Goal: Contribute content: Add original content to the website for others to see

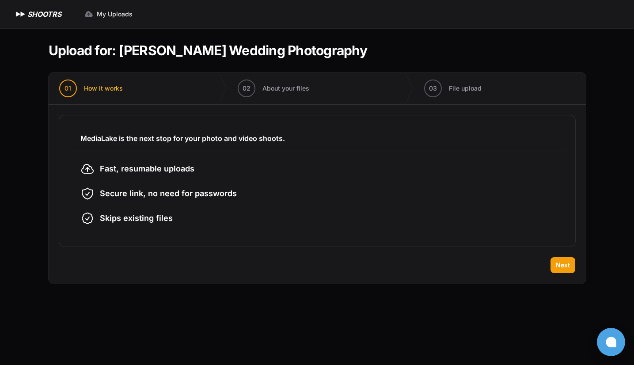
click at [34, 14] on h1 "SHOOTRS" at bounding box center [44, 14] width 34 height 11
click at [555, 264] on button "Next" at bounding box center [562, 265] width 25 height 16
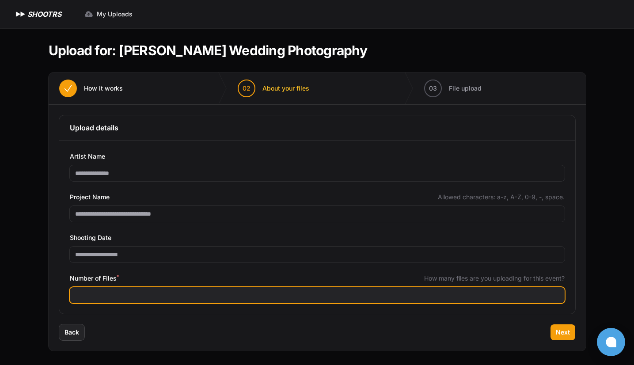
click at [125, 292] on input "Number of Files *" at bounding box center [317, 295] width 495 height 16
type input "****"
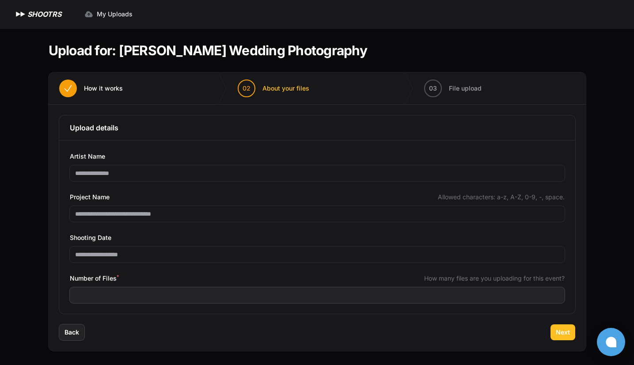
click at [563, 326] on button "Next" at bounding box center [562, 332] width 25 height 16
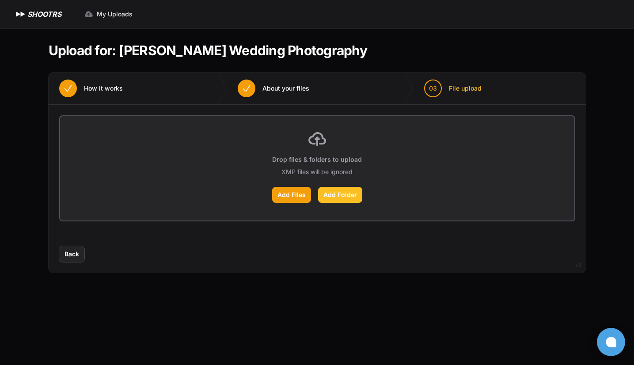
click at [334, 194] on label "Add Folder" at bounding box center [340, 195] width 44 height 16
click at [0, 0] on input "Add Folder" at bounding box center [0, 0] width 0 height 0
